Goal: Task Accomplishment & Management: Manage account settings

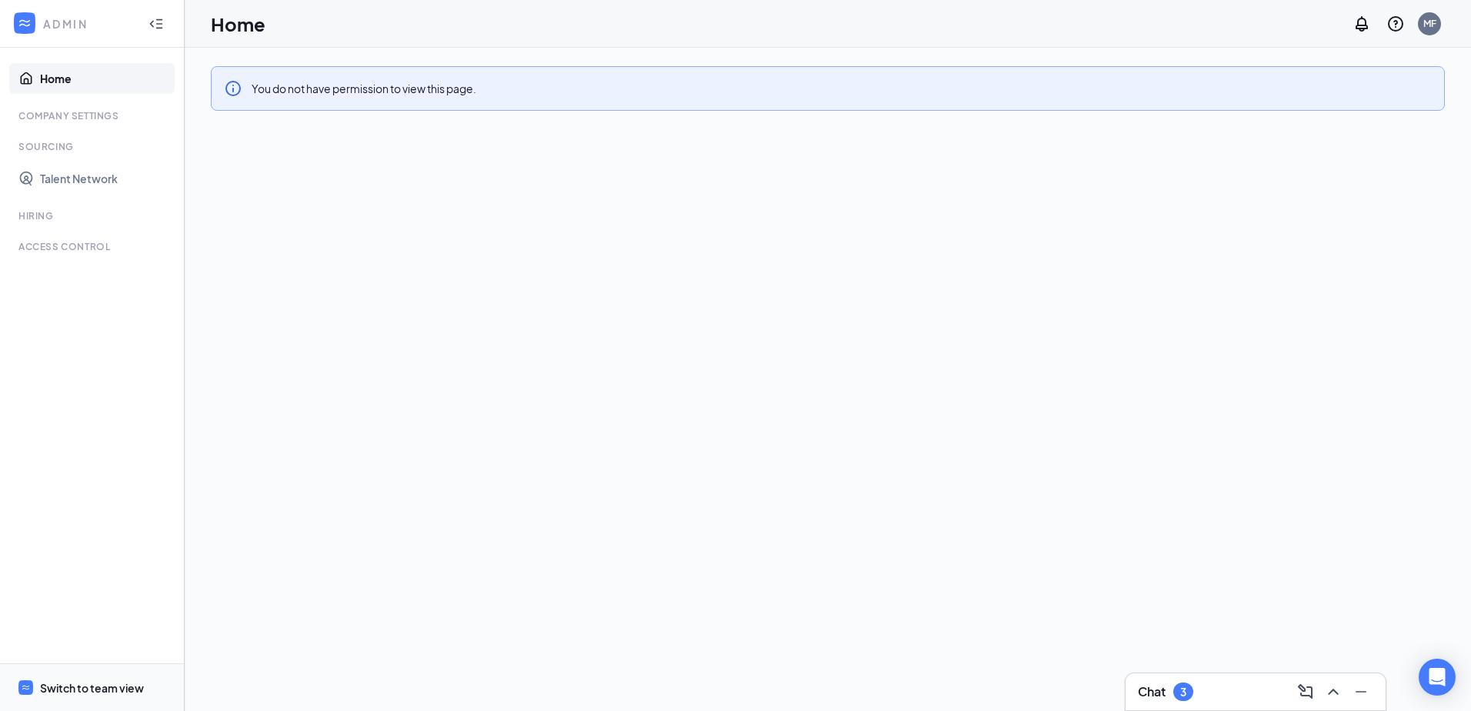
click at [82, 693] on div "Switch to team view" at bounding box center [92, 687] width 104 height 15
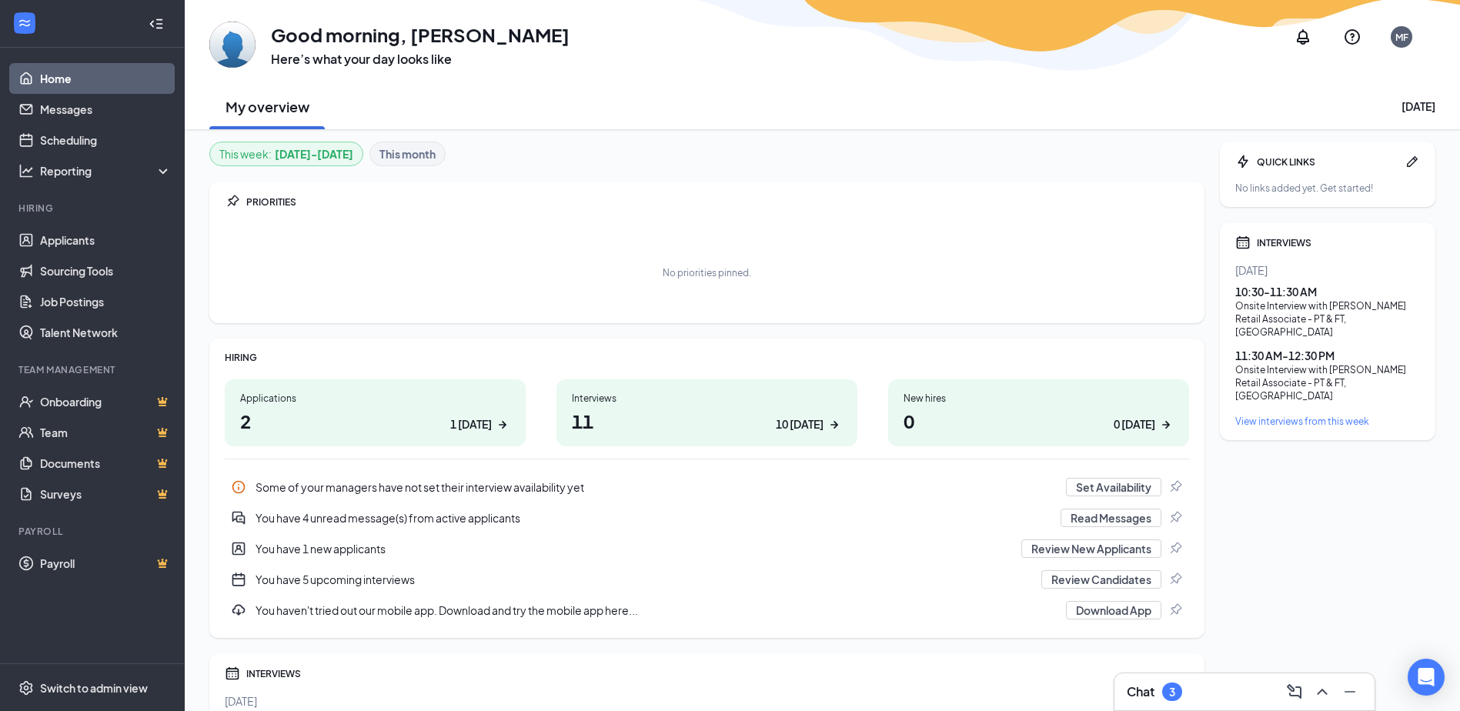
click at [647, 397] on div "Interviews" at bounding box center [707, 398] width 270 height 13
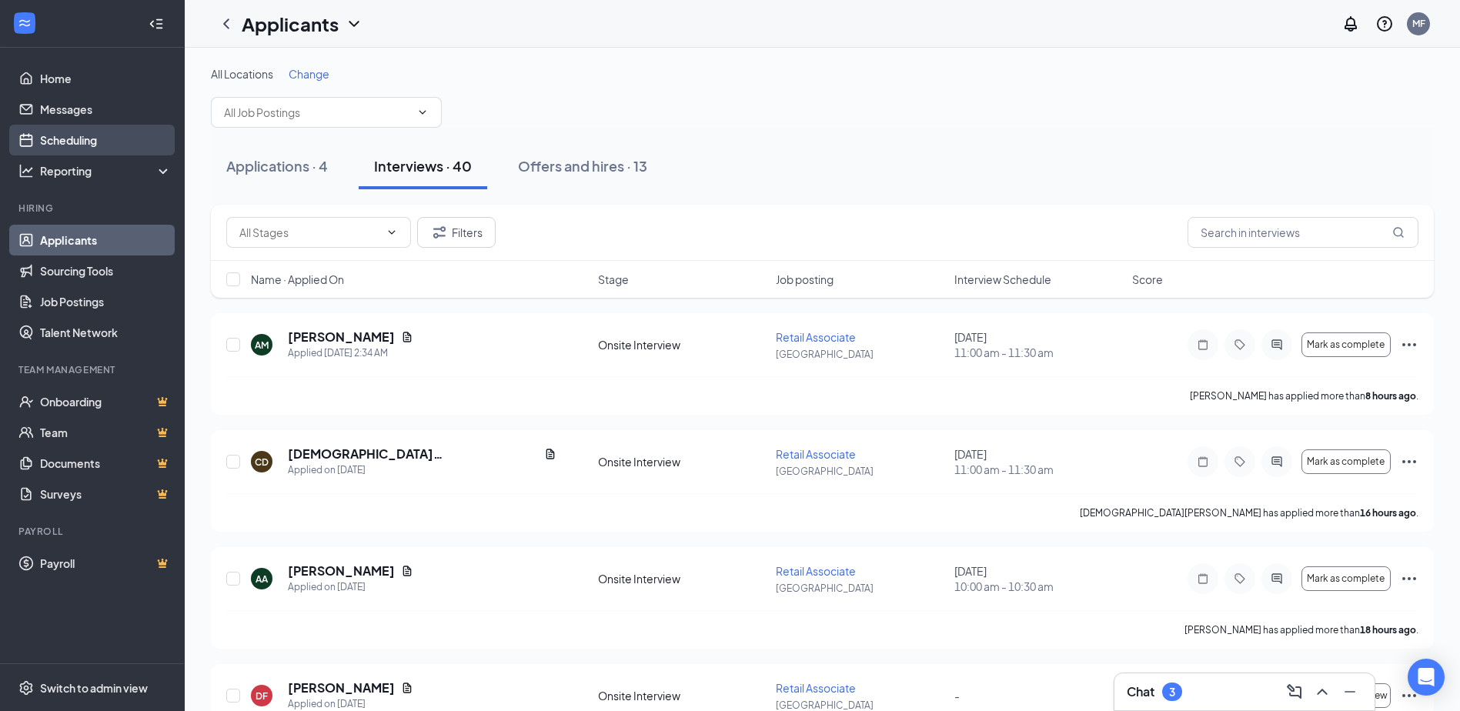
click at [55, 133] on link "Scheduling" at bounding box center [106, 140] width 132 height 31
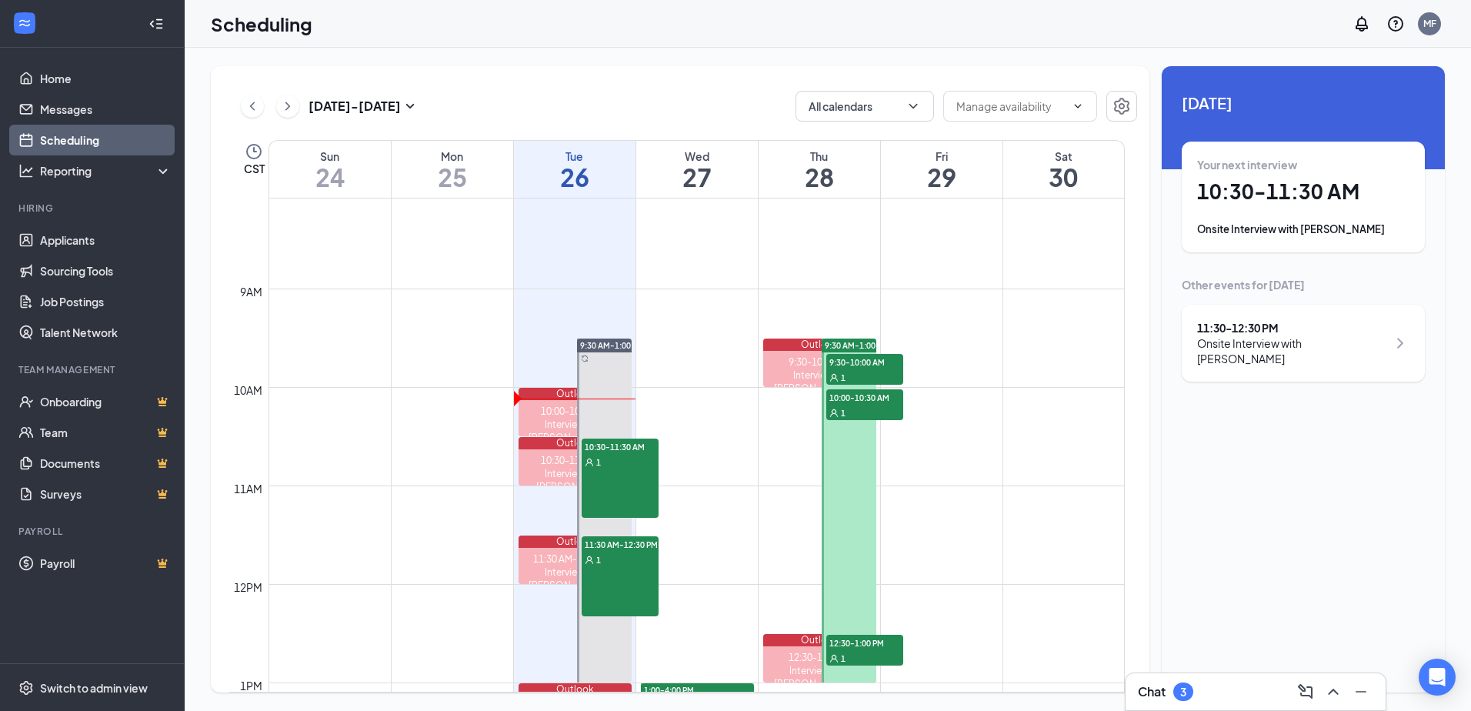
scroll to position [833, 0]
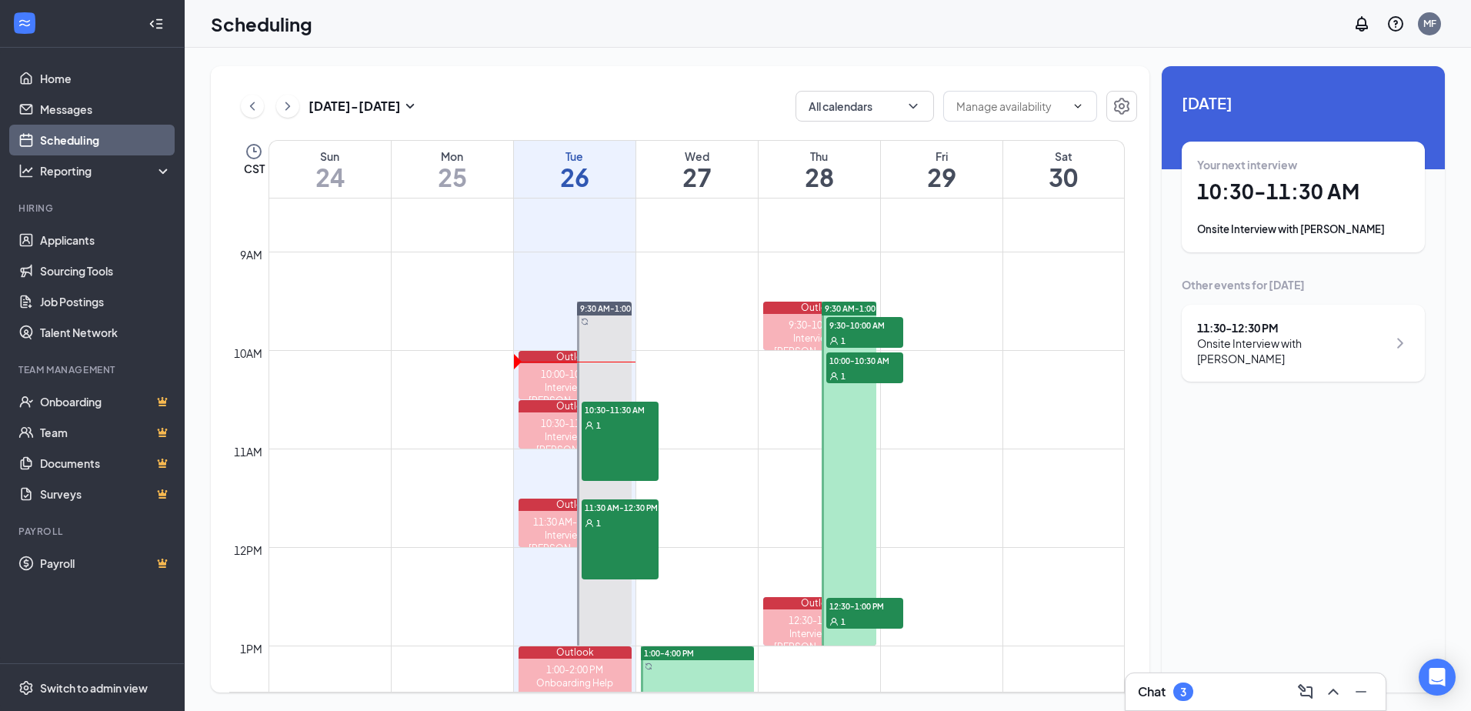
drag, startPoint x: 619, startPoint y: 432, endPoint x: 864, endPoint y: 322, distance: 268.3
click at [864, 322] on tr "Outlook 1:30-3:00 PM Sales org weekly kickoff Outlook 10:00-10:30 AM Interview …" at bounding box center [677, 547] width 896 height 2364
drag, startPoint x: 598, startPoint y: 439, endPoint x: 617, endPoint y: 399, distance: 44.4
click at [806, 323] on tr "Outlook 1:30-3:00 PM Sales org weekly kickoff Outlook 10:00-10:30 AM Interview …" at bounding box center [677, 547] width 896 height 2364
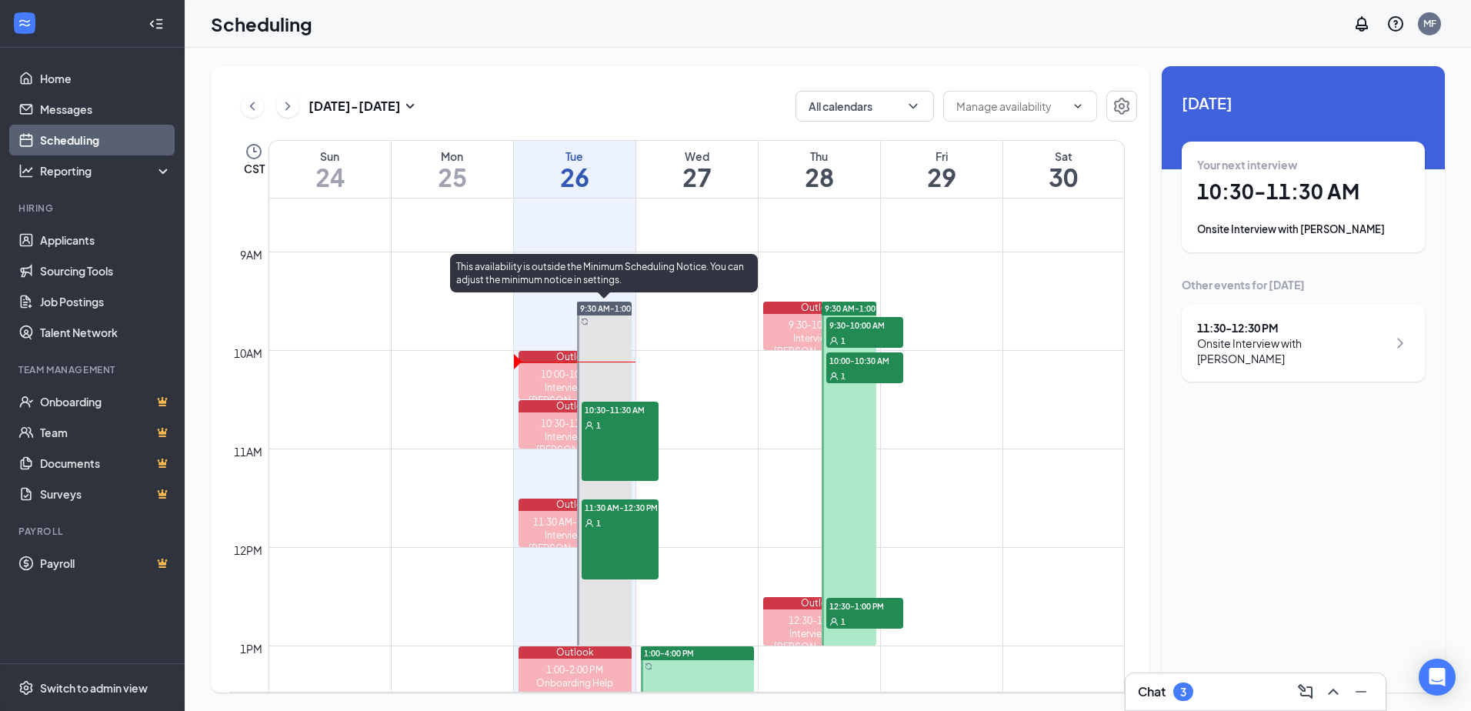
click at [612, 526] on div "1" at bounding box center [620, 522] width 77 height 15
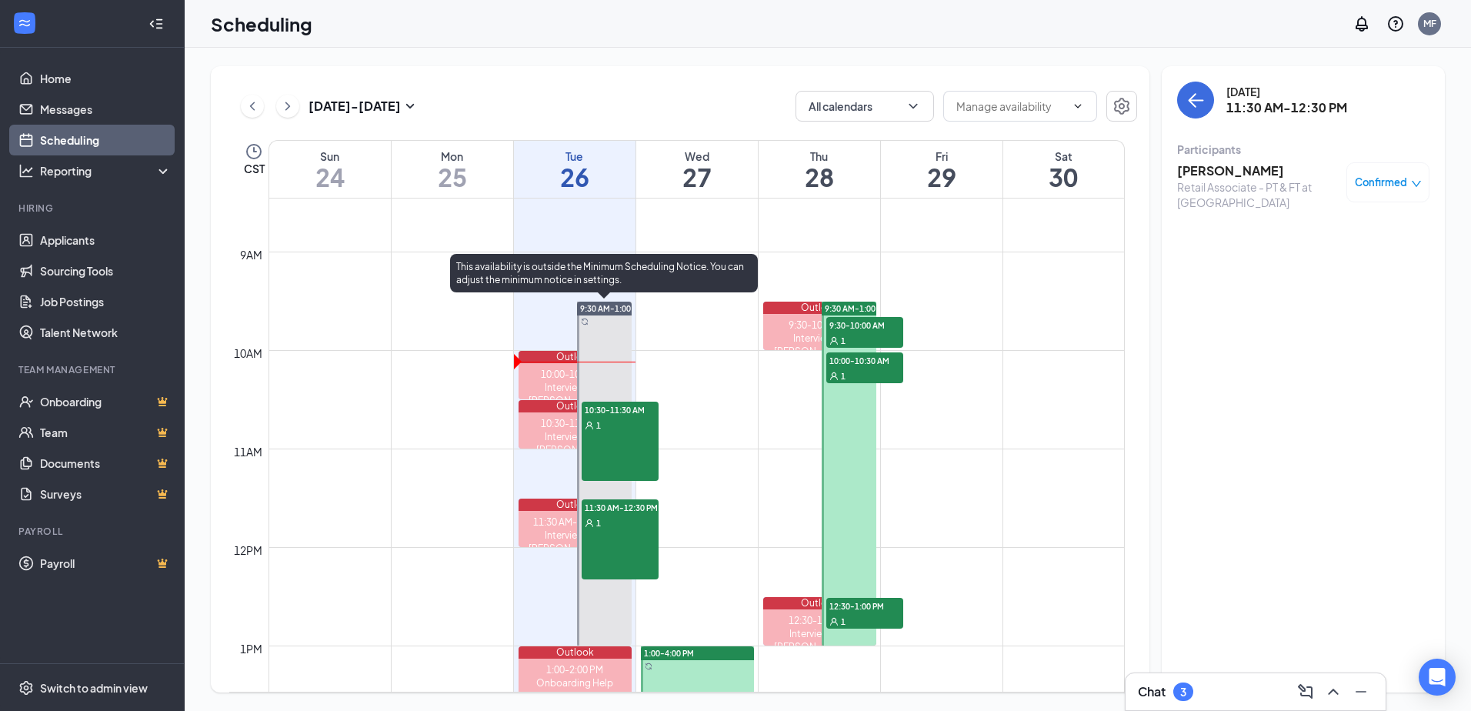
click at [629, 516] on div "1" at bounding box center [620, 522] width 77 height 15
click at [628, 516] on div "1" at bounding box center [620, 522] width 77 height 15
click at [623, 524] on div "1" at bounding box center [620, 522] width 77 height 15
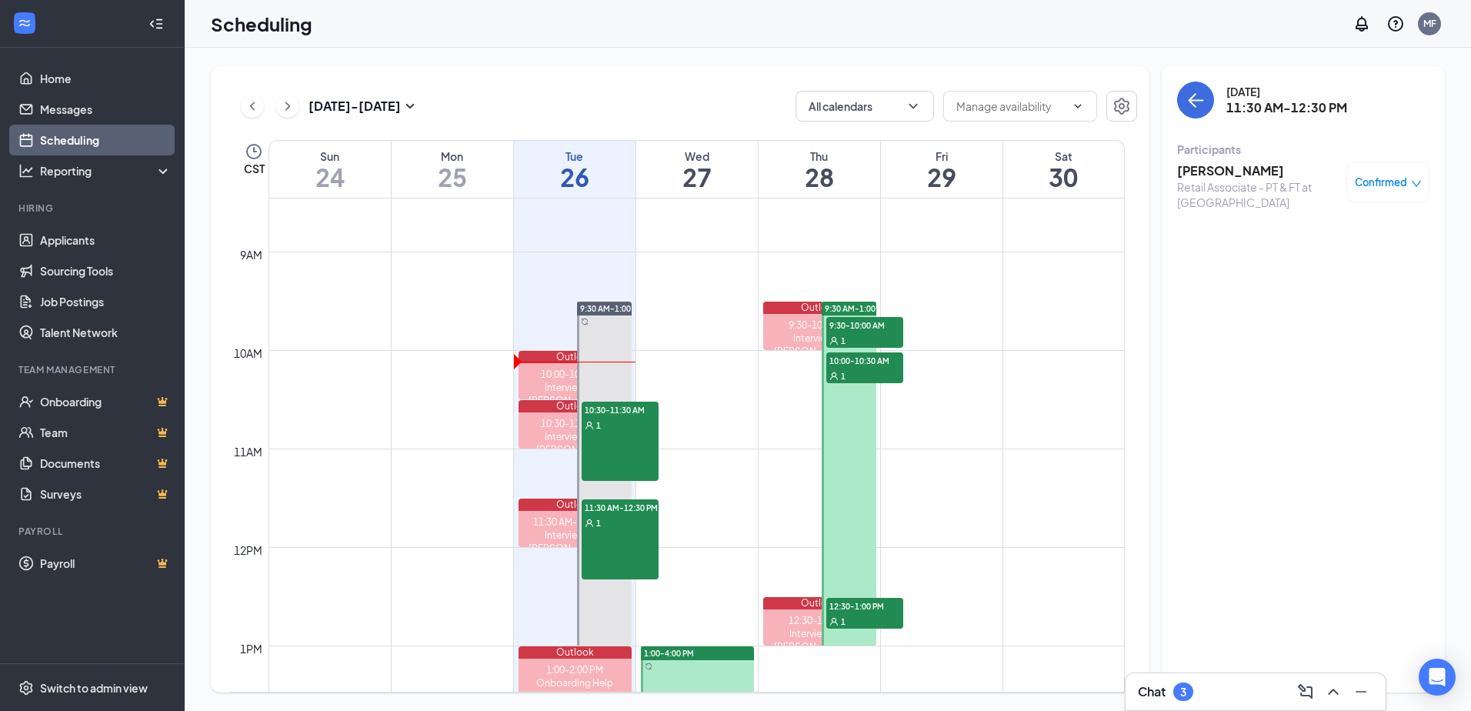
click at [1374, 182] on span "Confirmed" at bounding box center [1381, 182] width 52 height 15
click at [1180, 215] on div "[PERSON_NAME] Retail Associate - PT & FT at [GEOGRAPHIC_DATA] Confirmed" at bounding box center [1303, 186] width 252 height 58
click at [1206, 169] on h3 "[PERSON_NAME]" at bounding box center [1258, 170] width 162 height 17
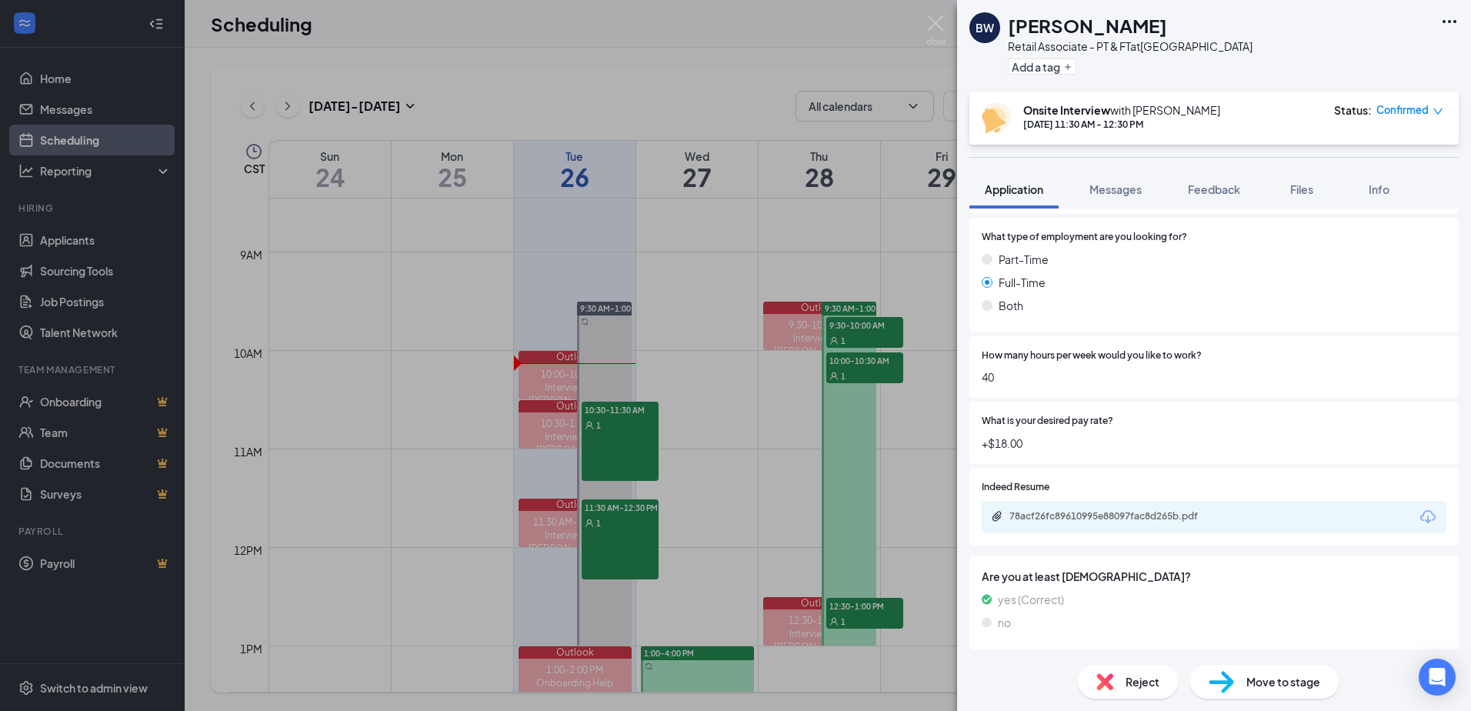
scroll to position [616, 0]
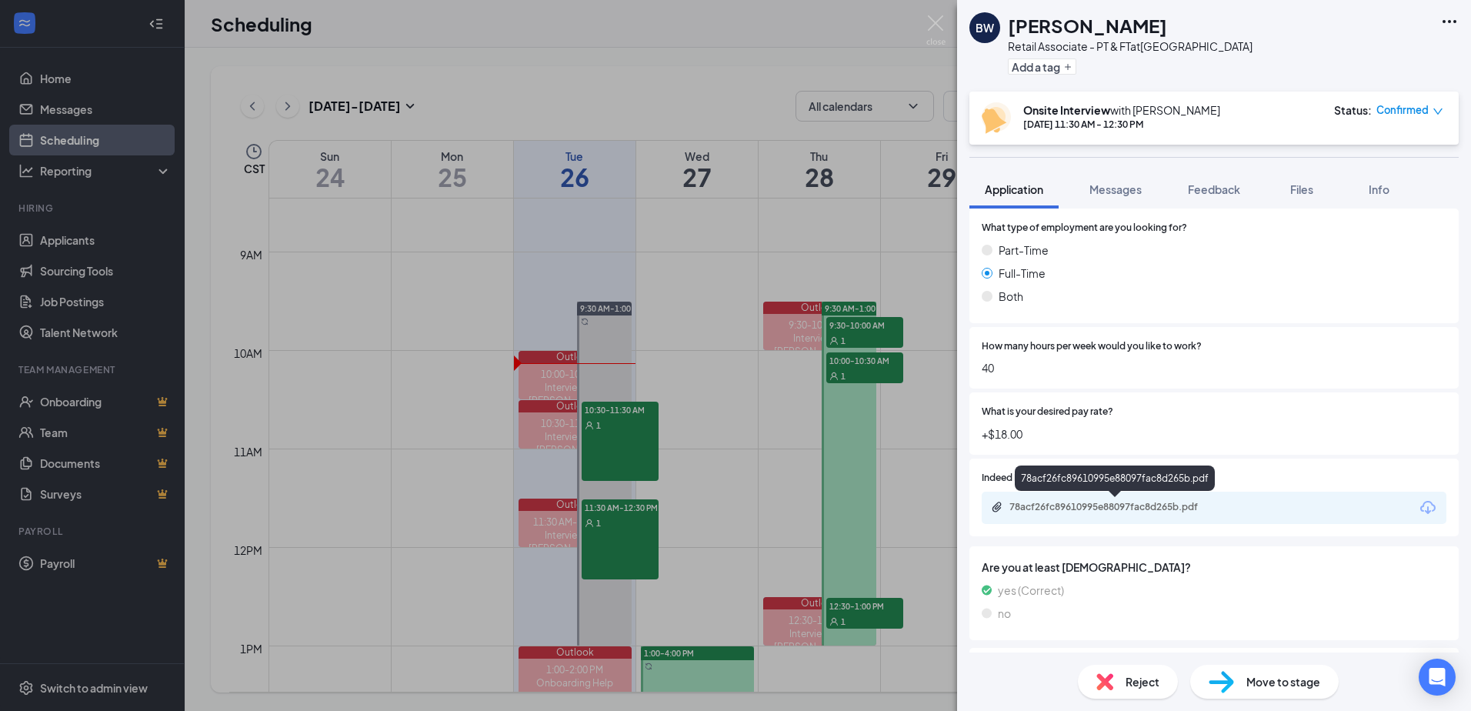
click at [1091, 508] on div "78acf26fc89610995e88097fac8d265b.pdf" at bounding box center [1117, 507] width 215 height 12
click at [839, 262] on div "[PERSON_NAME] Retail Associate - PT & FT at [GEOGRAPHIC_DATA] Add a tag Onsite …" at bounding box center [735, 355] width 1471 height 711
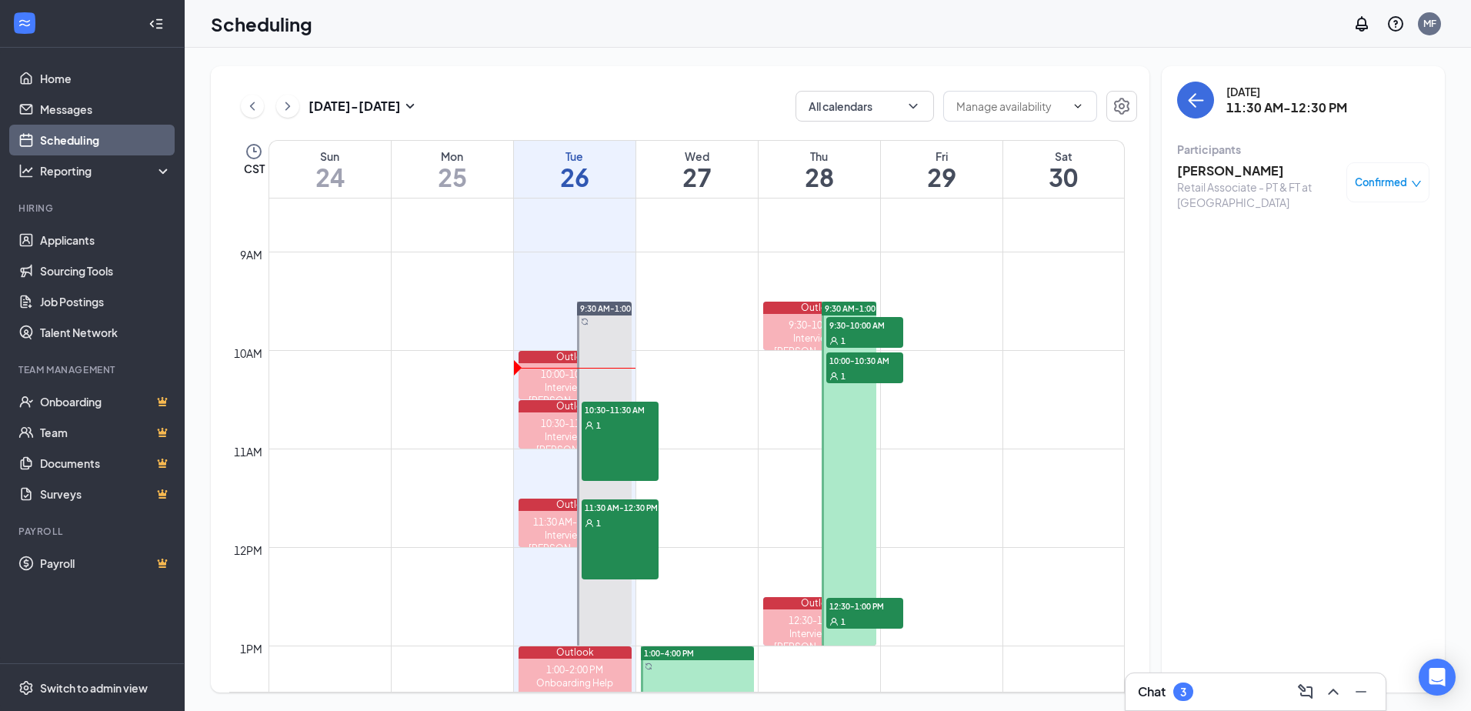
click at [860, 330] on span "9:30-10:00 AM" at bounding box center [864, 324] width 77 height 15
click at [865, 366] on span "10:00-10:30 AM" at bounding box center [864, 359] width 77 height 15
click at [874, 343] on div "1" at bounding box center [864, 339] width 77 height 15
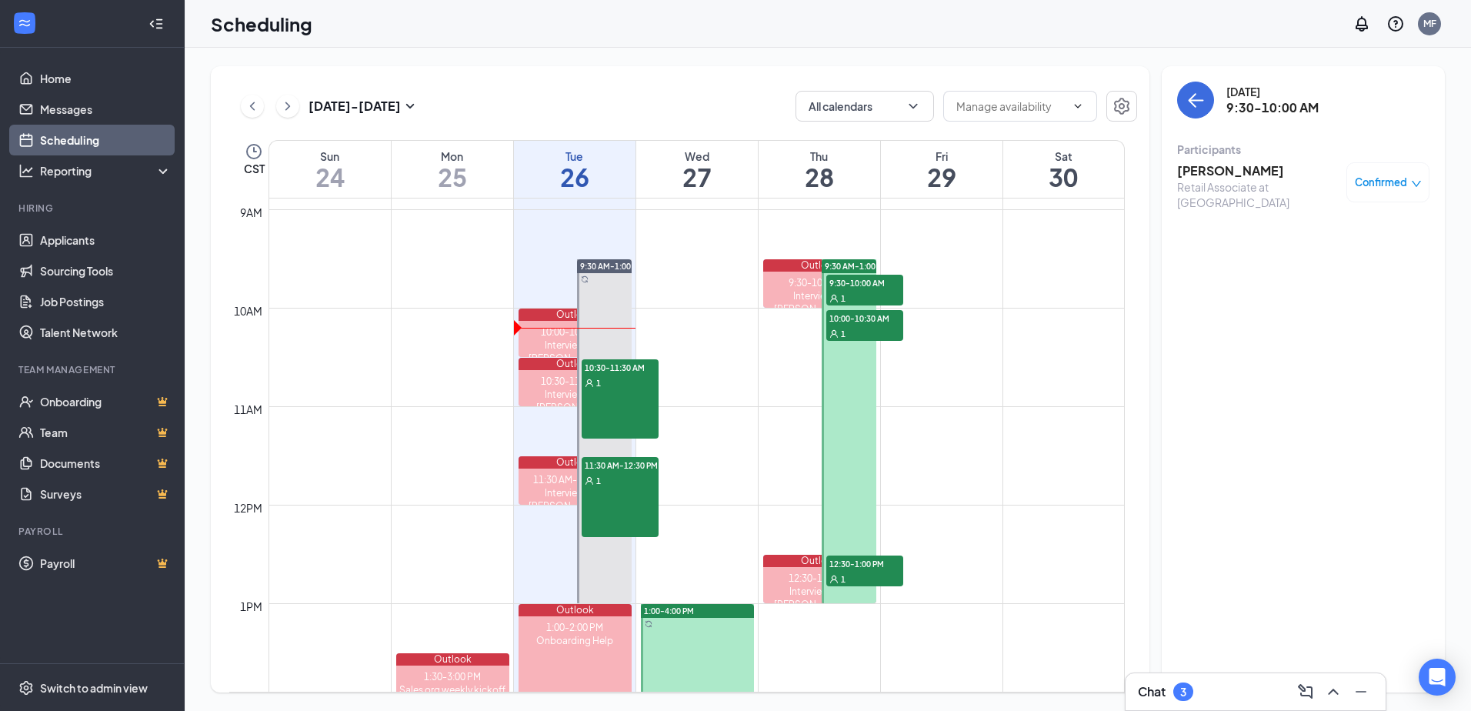
scroll to position [910, 0]
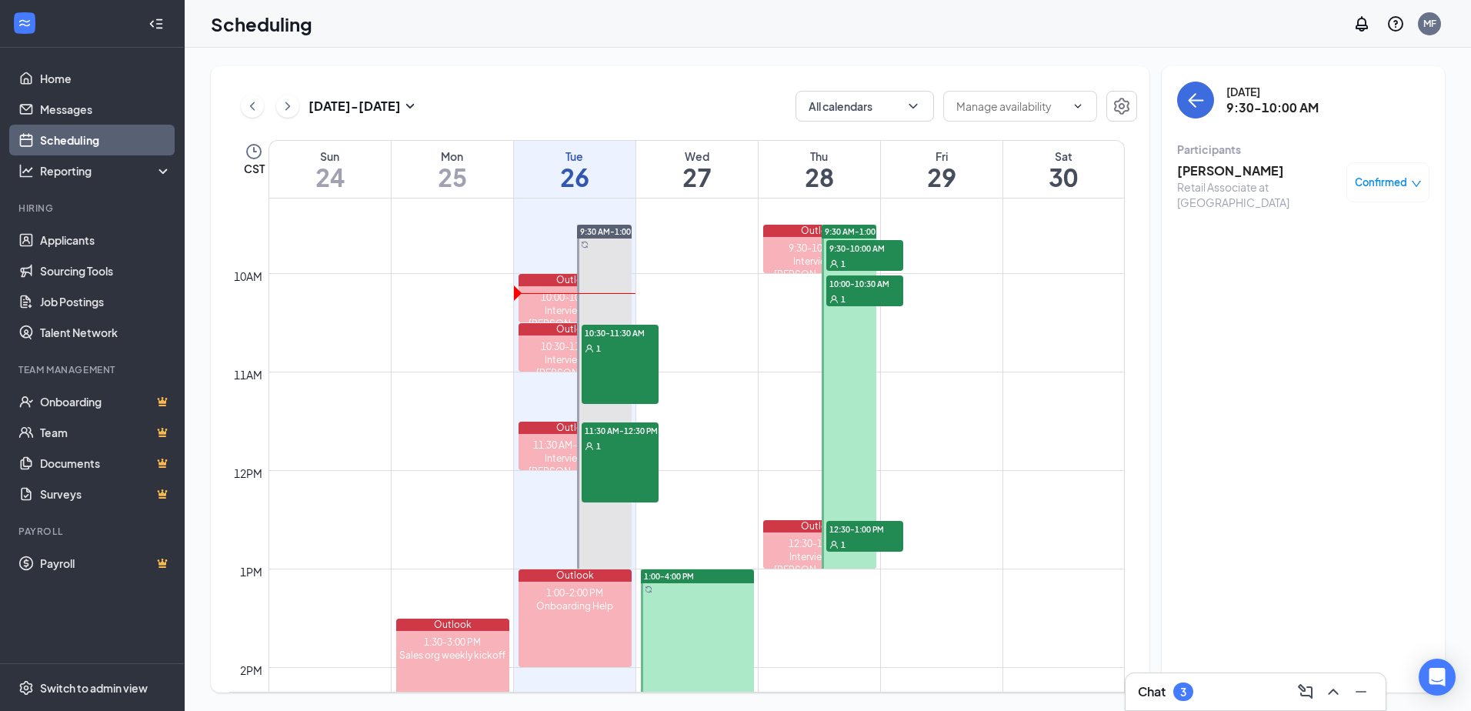
click at [1356, 177] on span "Confirmed" at bounding box center [1381, 182] width 52 height 15
click at [1300, 165] on h3 "[PERSON_NAME]" at bounding box center [1258, 170] width 162 height 17
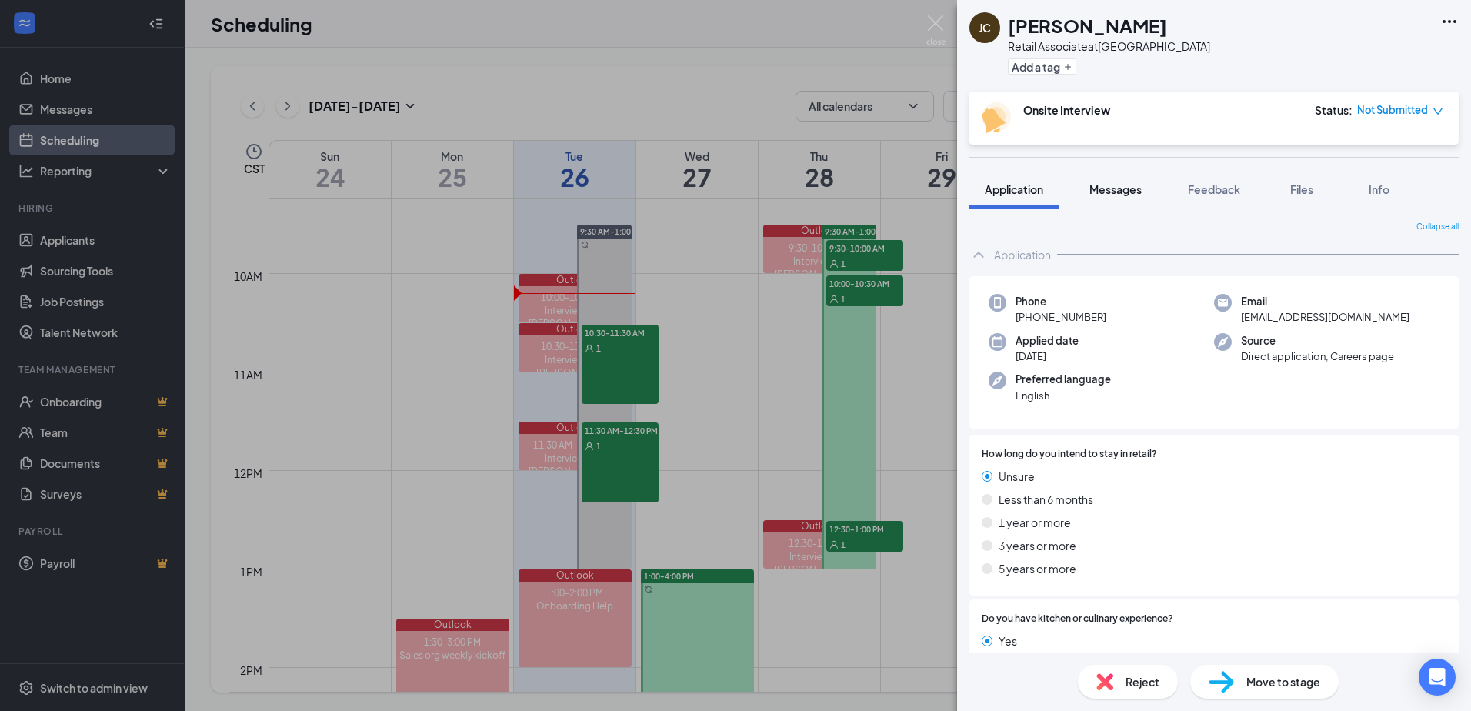
click at [1125, 183] on span "Messages" at bounding box center [1116, 189] width 52 height 14
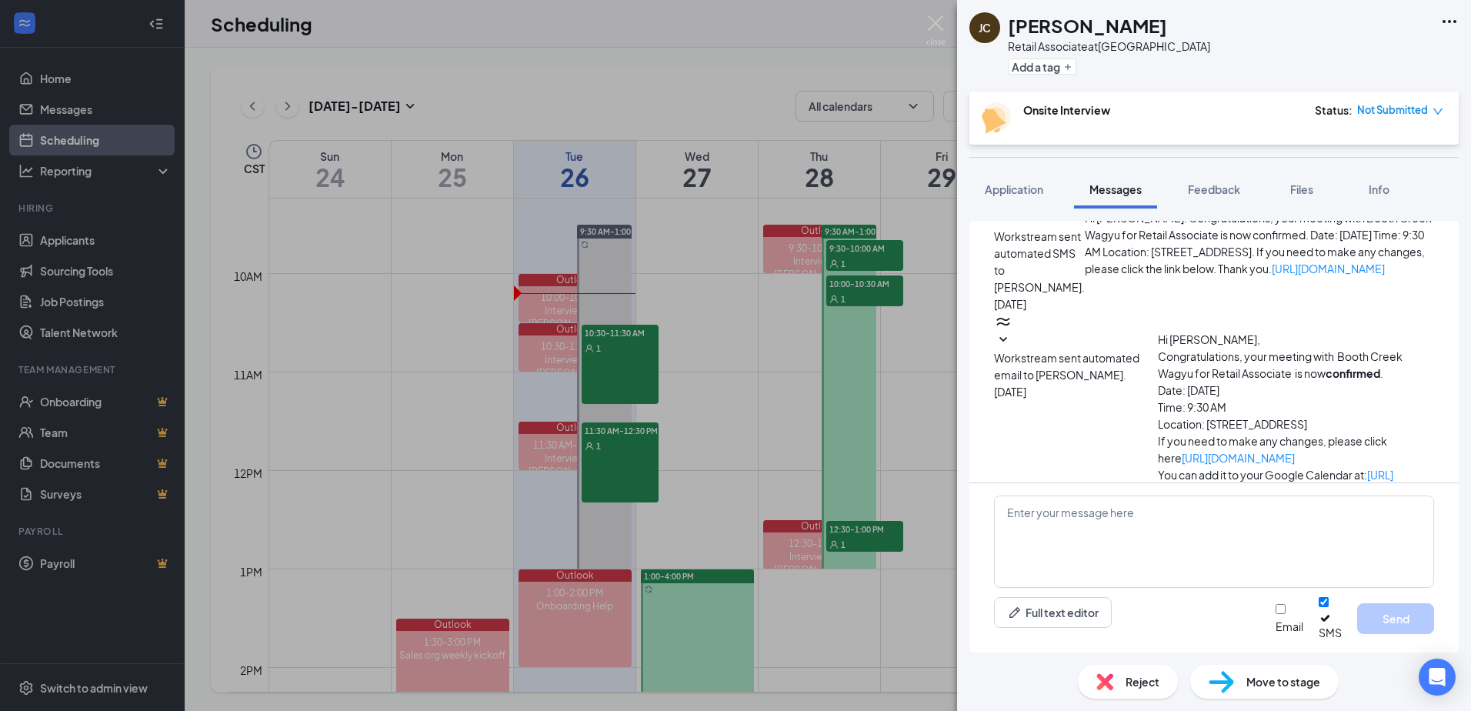
scroll to position [677, 0]
click at [1013, 345] on icon "SmallChevronDown" at bounding box center [1003, 336] width 18 height 18
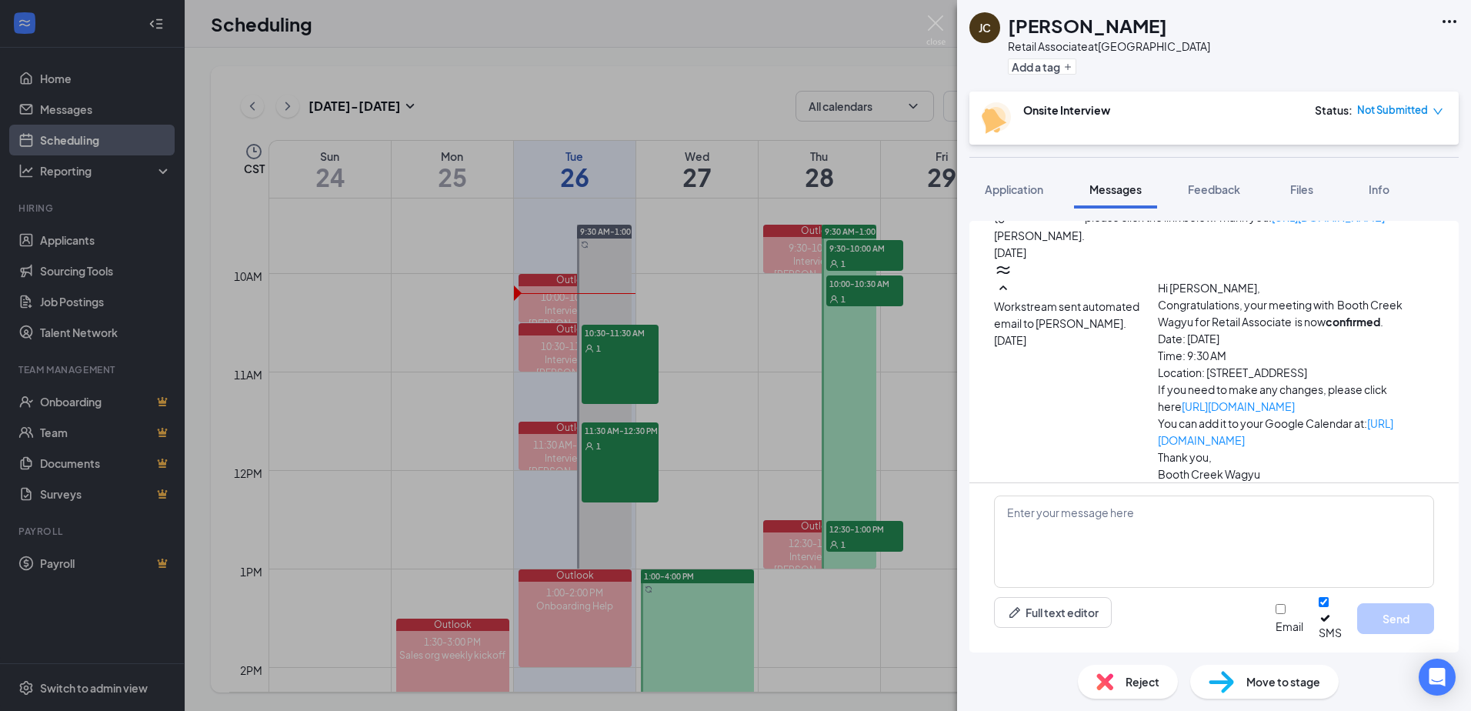
scroll to position [890, 0]
click at [836, 43] on div "[PERSON_NAME] Retail Associate at [GEOGRAPHIC_DATA] Add a tag Onsite Interview …" at bounding box center [735, 355] width 1471 height 711
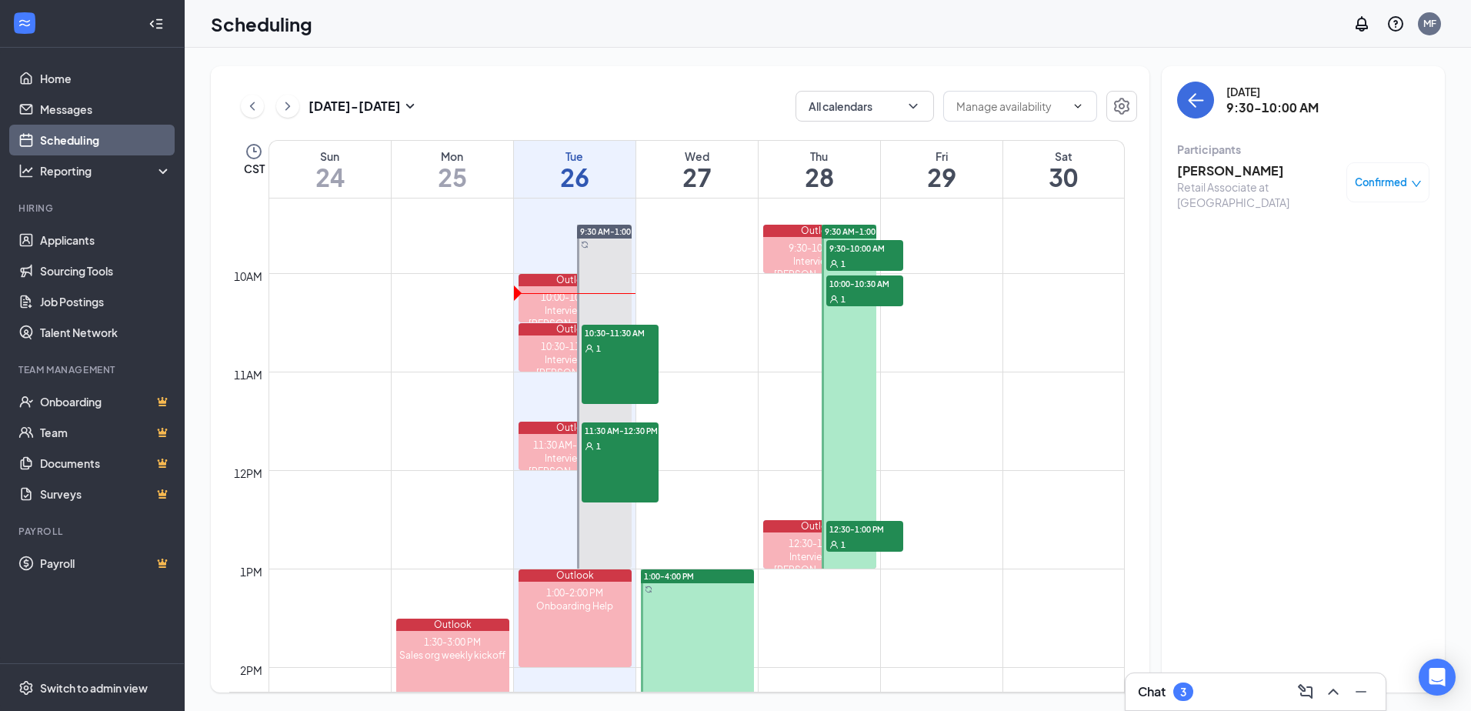
click at [876, 245] on span "9:30-10:00 AM" at bounding box center [864, 247] width 77 height 15
click at [859, 257] on div "1" at bounding box center [864, 262] width 77 height 15
click at [867, 291] on div "1" at bounding box center [864, 298] width 77 height 15
click at [856, 287] on span "10:00-10:30 AM" at bounding box center [864, 282] width 77 height 15
click at [877, 249] on span "9:30-10:00 AM" at bounding box center [864, 247] width 77 height 15
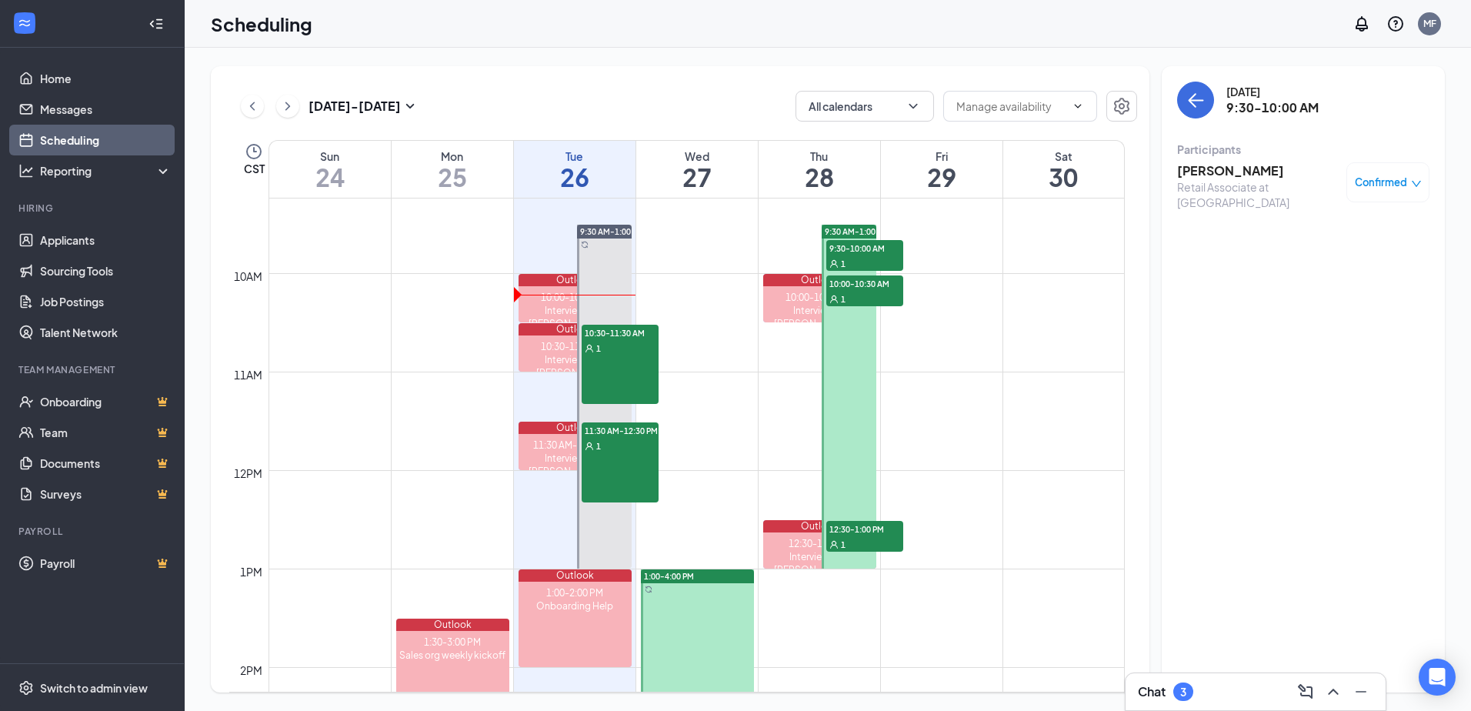
click at [877, 291] on div "1" at bounding box center [864, 298] width 77 height 15
click at [870, 244] on span "9:30-10:00 AM" at bounding box center [864, 247] width 77 height 15
click at [870, 291] on div "1" at bounding box center [864, 298] width 77 height 15
click at [786, 301] on div "10:00-10:30 AM" at bounding box center [819, 297] width 113 height 13
click at [866, 266] on div "1" at bounding box center [864, 262] width 77 height 15
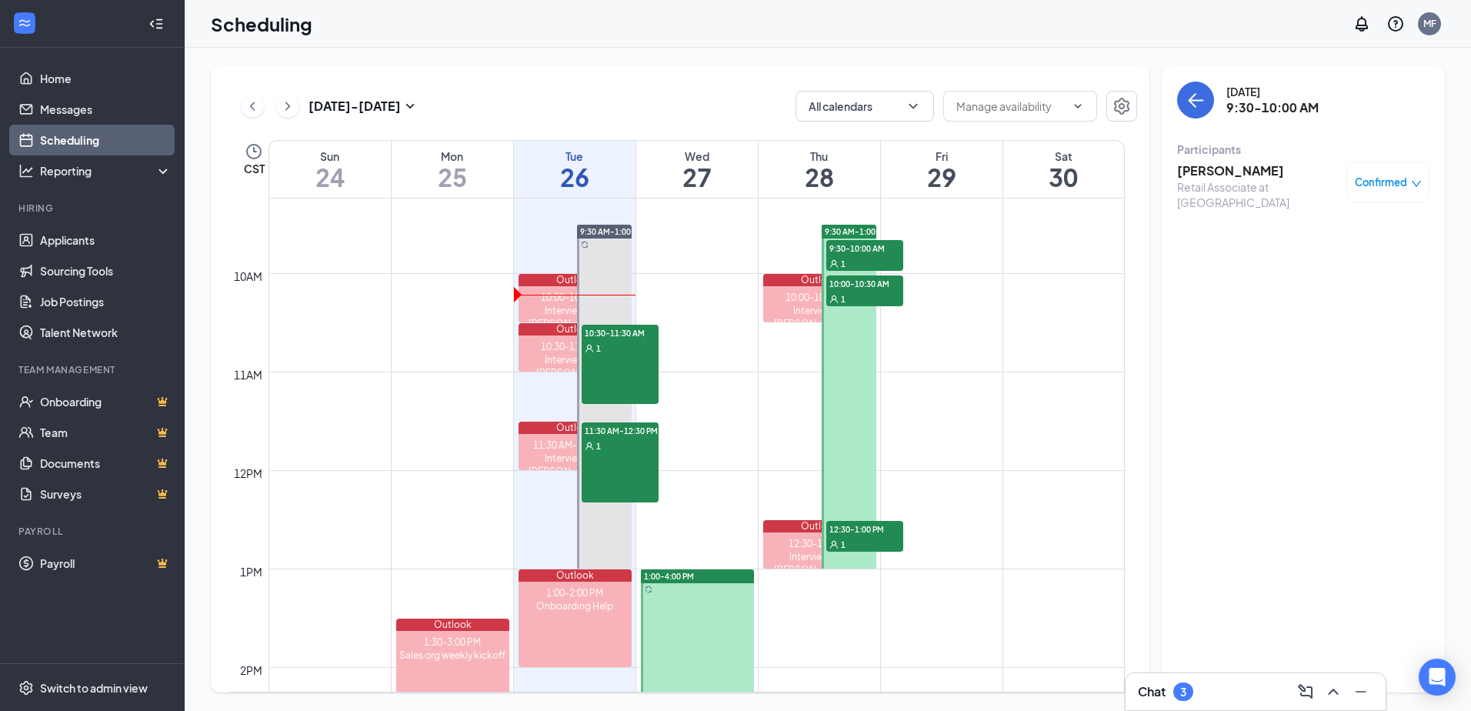
click at [865, 282] on span "10:00-10:30 AM" at bounding box center [864, 282] width 77 height 15
click at [871, 245] on span "9:30-10:00 AM" at bounding box center [864, 247] width 77 height 15
click at [1230, 168] on h3 "[PERSON_NAME]" at bounding box center [1258, 170] width 162 height 17
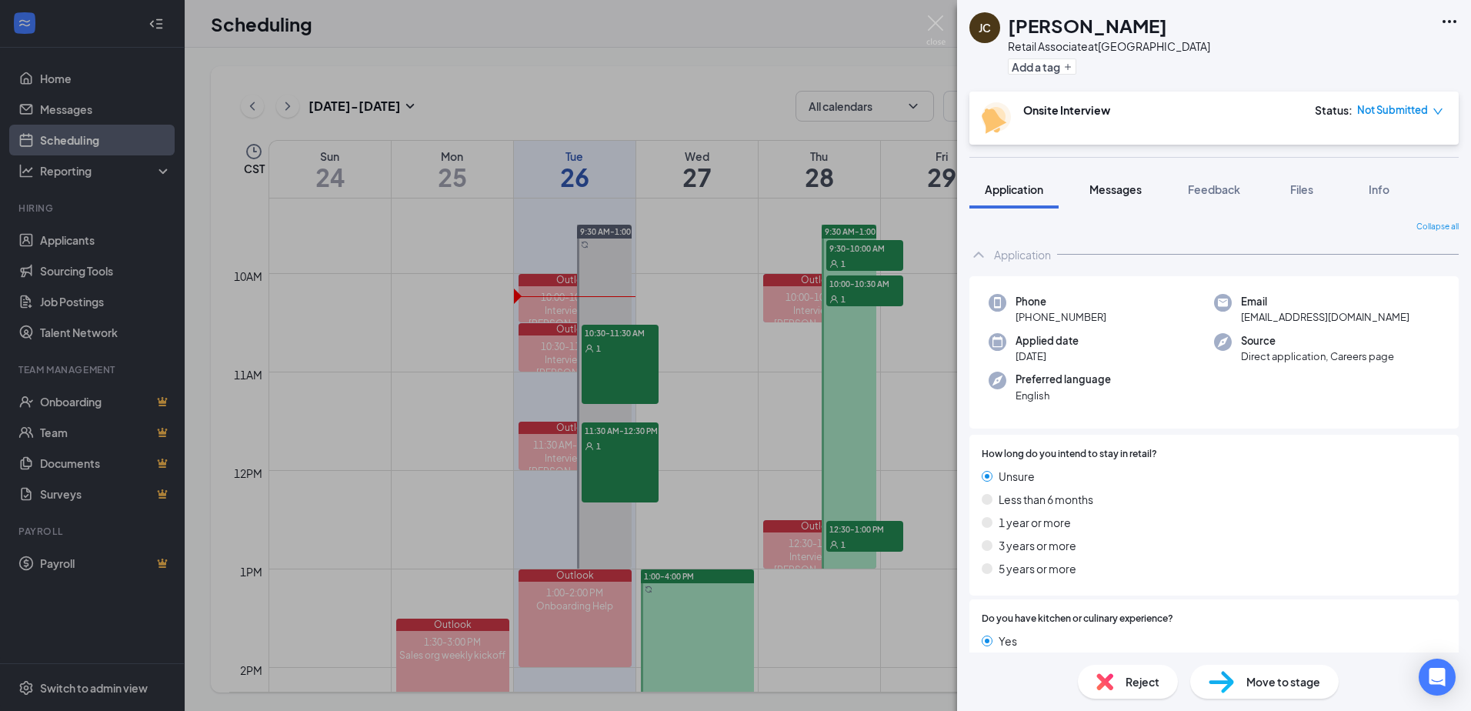
click at [1123, 192] on span "Messages" at bounding box center [1116, 189] width 52 height 14
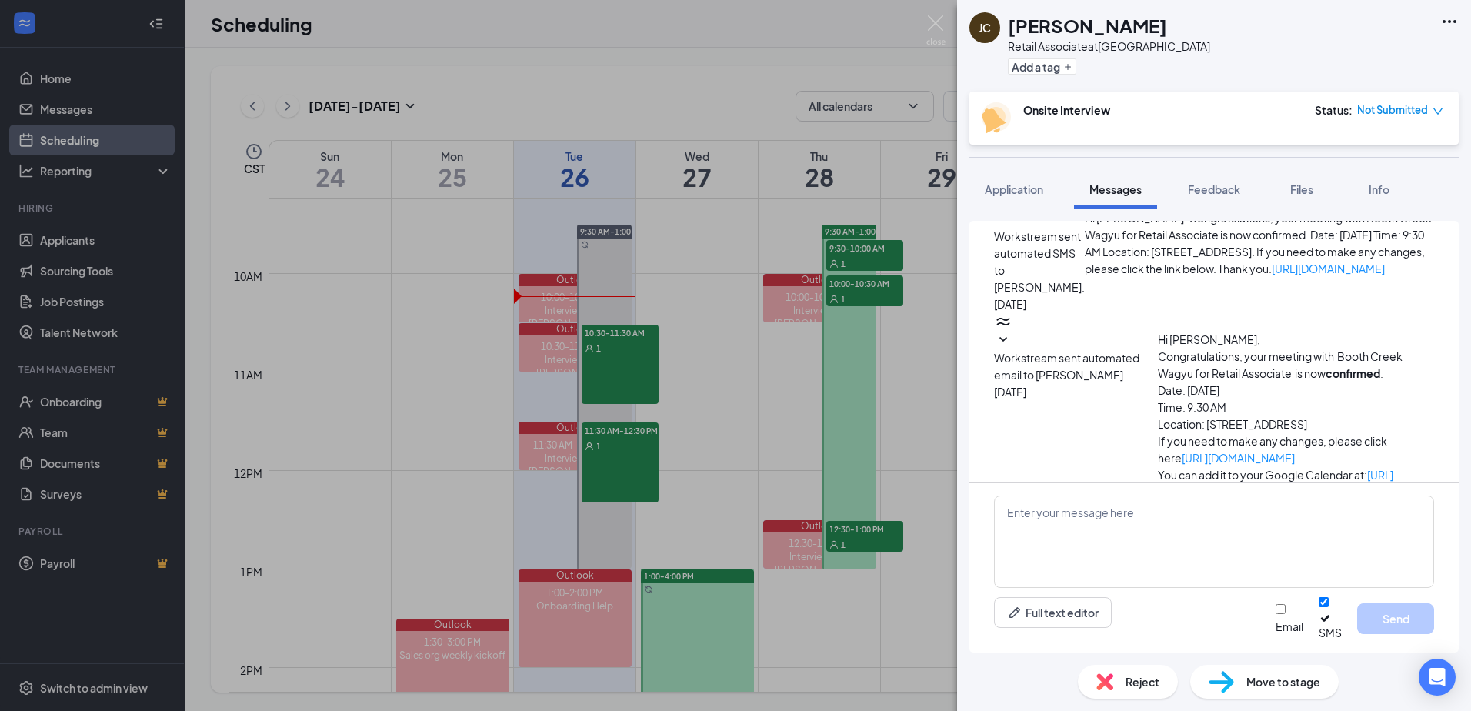
scroll to position [677, 0]
click at [1092, 441] on div "Workstream sent automated email to [PERSON_NAME]. [DATE]" at bounding box center [1076, 428] width 164 height 203
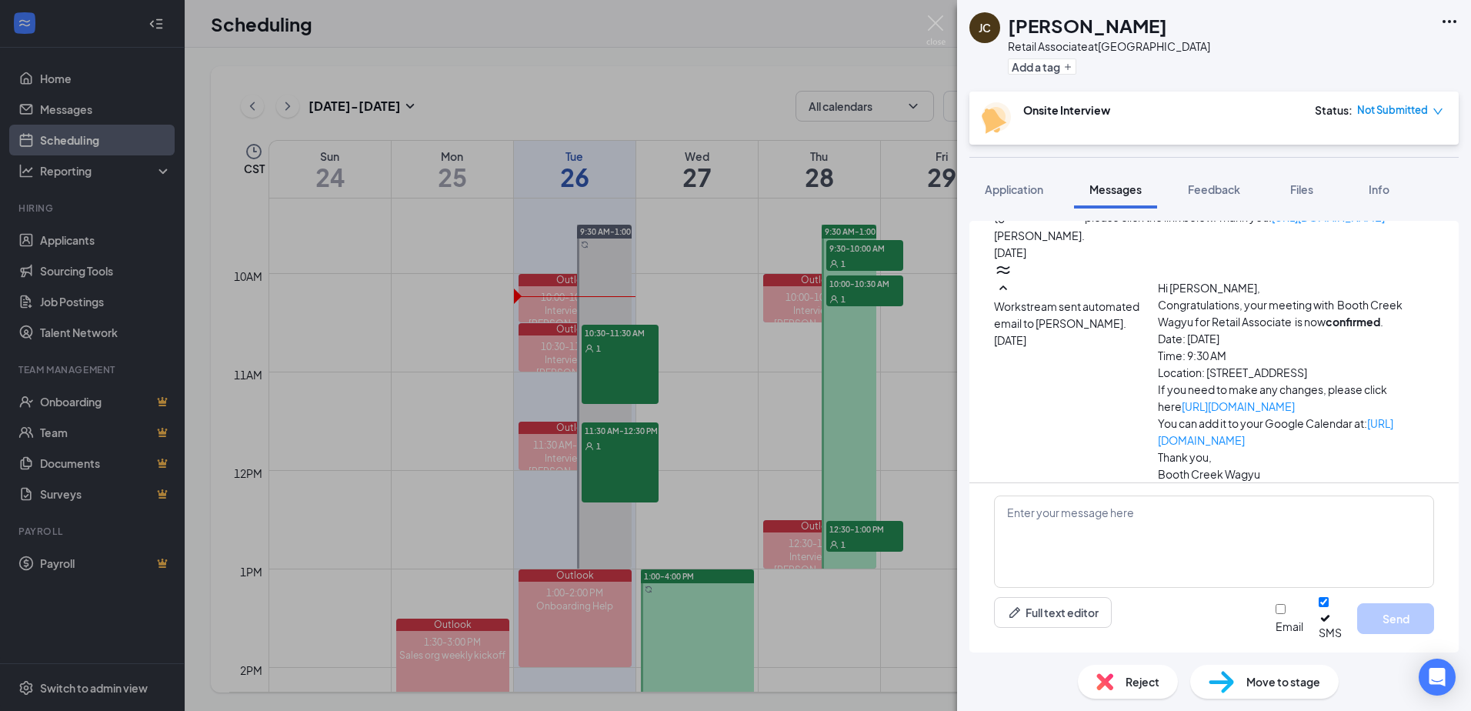
scroll to position [890, 0]
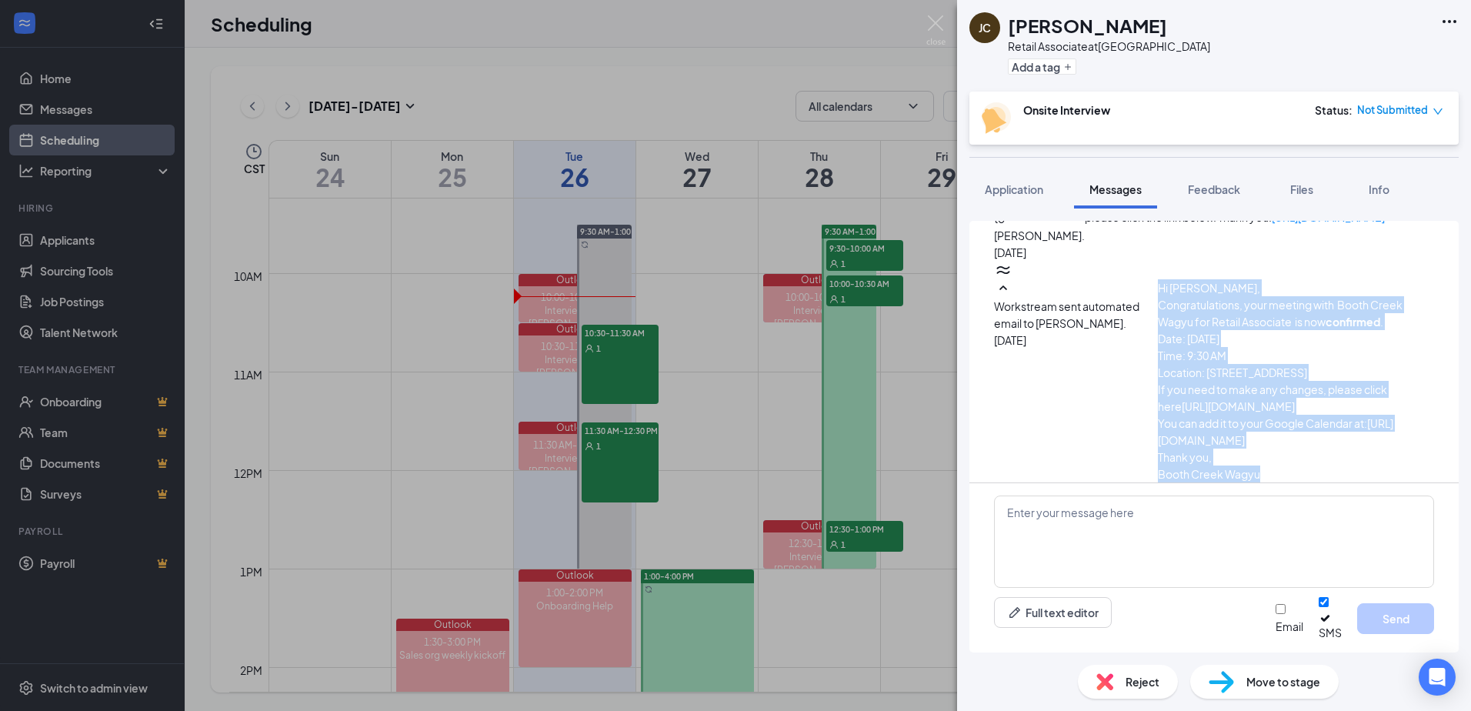
drag, startPoint x: 1195, startPoint y: 460, endPoint x: 1056, endPoint y: 279, distance: 228.2
click at [1056, 279] on div "Workstream sent automated email to [PERSON_NAME]. [DATE] Hi [PERSON_NAME], Cong…" at bounding box center [1214, 372] width 440 height 222
copy span "Hi [PERSON_NAME], Congratulations, your meeting with Booth Creek Wagyu for Reta…"
click at [768, 311] on div "[PERSON_NAME] Retail Associate at [GEOGRAPHIC_DATA] Add a tag Onsite Interview …" at bounding box center [735, 355] width 1471 height 711
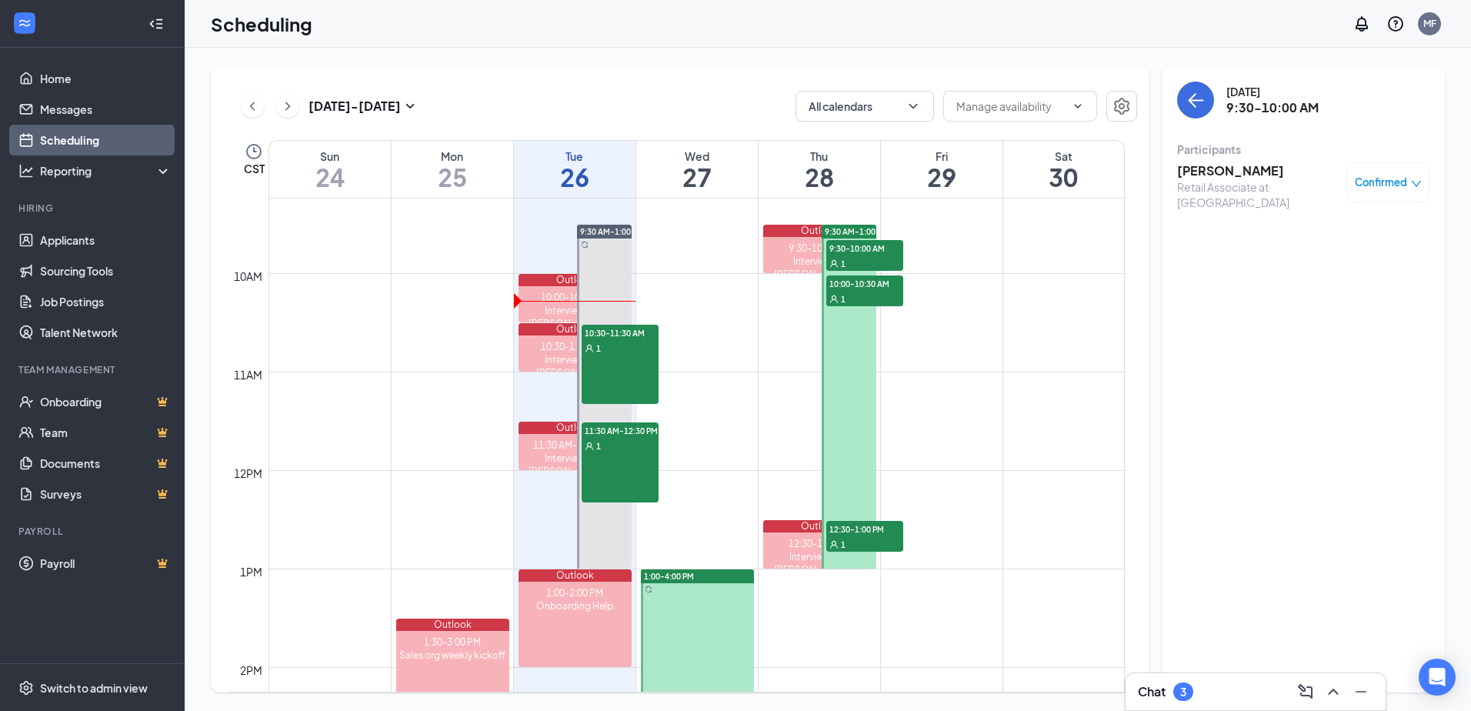
click at [865, 285] on span "10:00-10:30 AM" at bounding box center [864, 282] width 77 height 15
drag, startPoint x: 1281, startPoint y: 174, endPoint x: 1178, endPoint y: 174, distance: 103.1
click at [1178, 174] on h3 "[PERSON_NAME]" at bounding box center [1258, 170] width 162 height 17
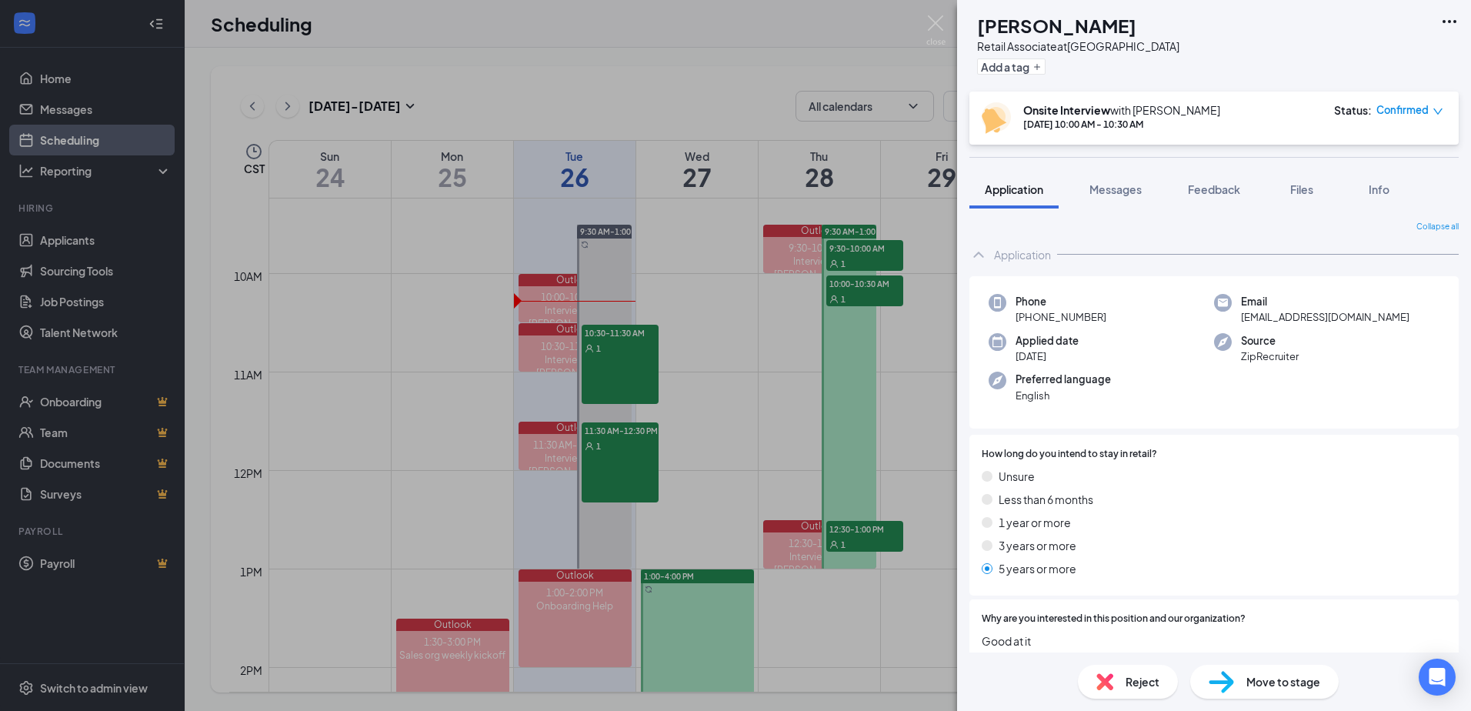
drag, startPoint x: 1160, startPoint y: 24, endPoint x: 1007, endPoint y: 32, distance: 152.5
click at [1007, 32] on div "NH [PERSON_NAME] Retail Associate at [GEOGRAPHIC_DATA] Add a tag" at bounding box center [1214, 46] width 514 height 92
copy h1 "[PERSON_NAME]"
